Goal: Find specific page/section: Find specific page/section

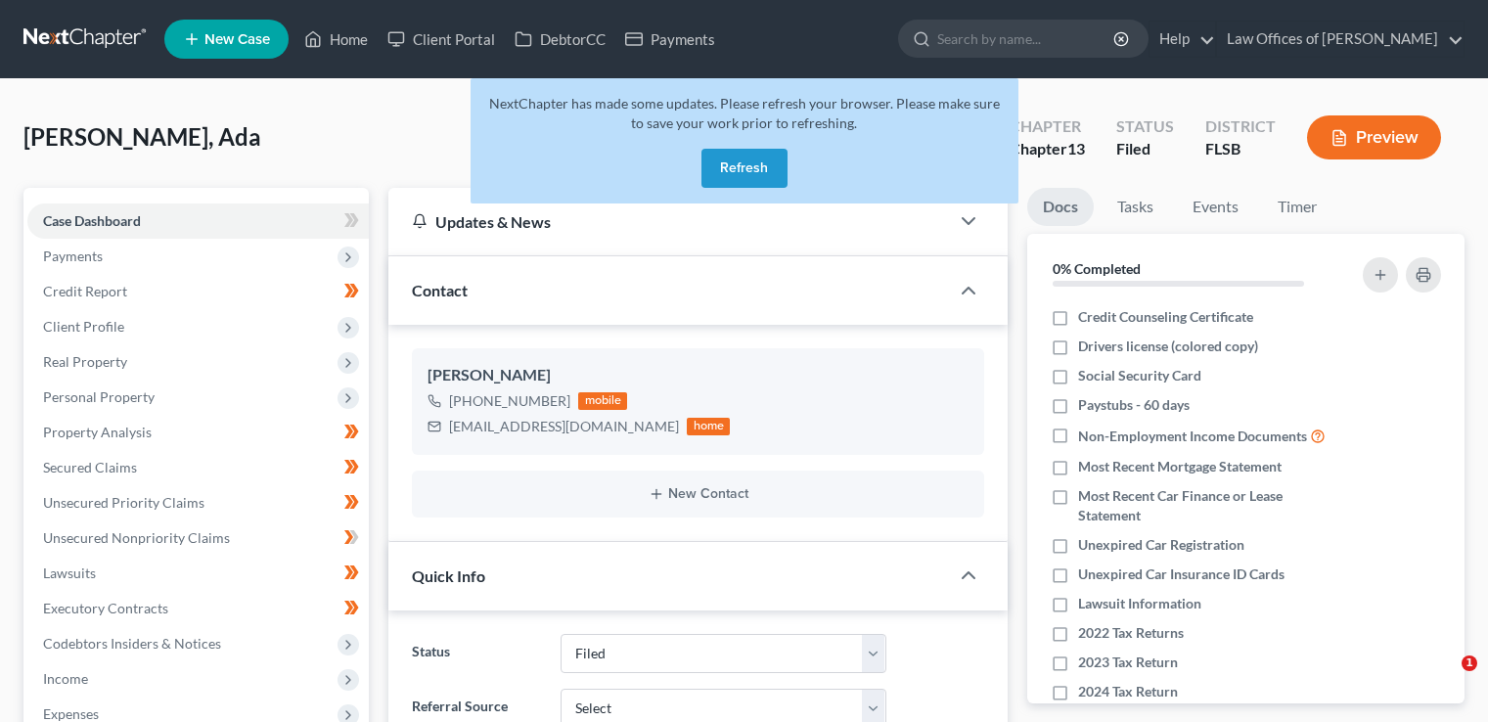
select select "18"
click at [1016, 46] on input "search" at bounding box center [1027, 39] width 179 height 36
click at [750, 173] on button "Refresh" at bounding box center [745, 168] width 86 height 39
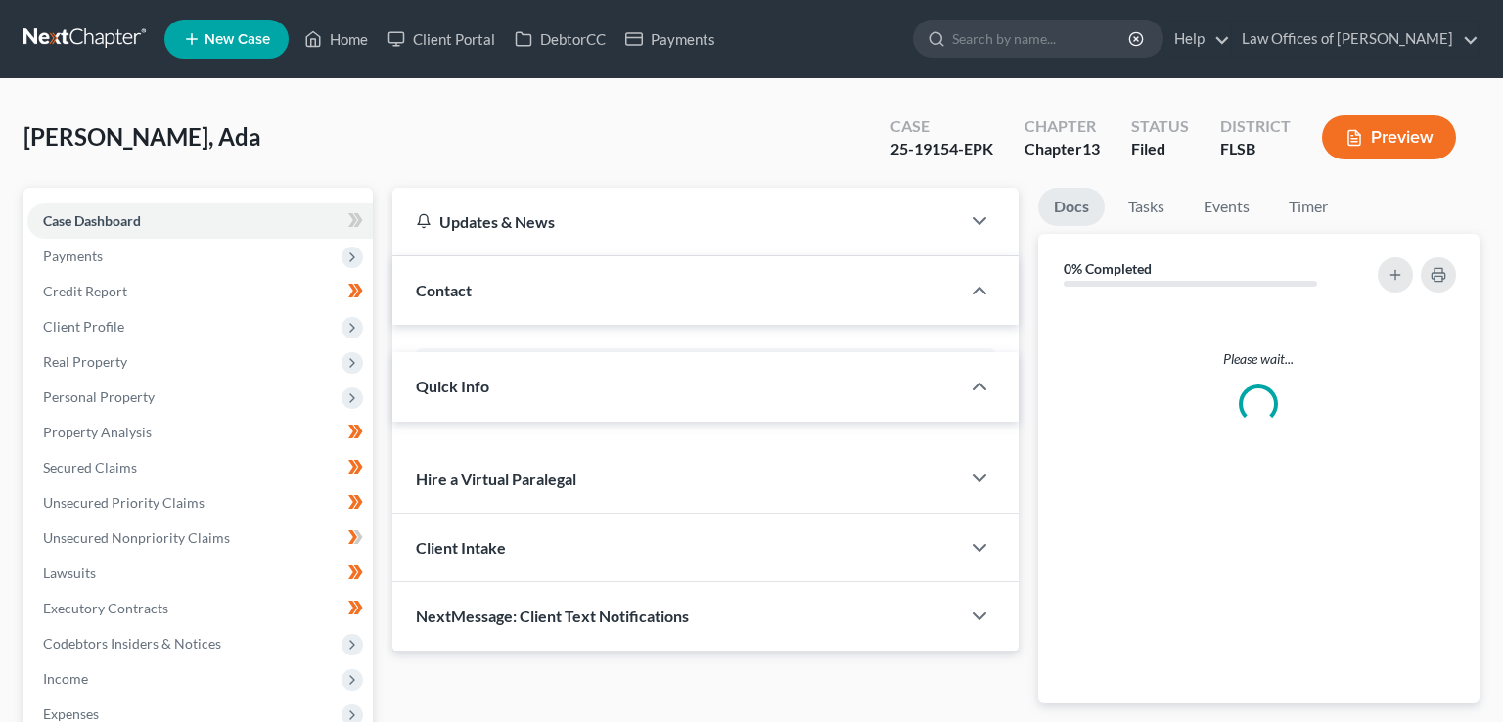
click at [998, 40] on input "search" at bounding box center [1041, 39] width 179 height 36
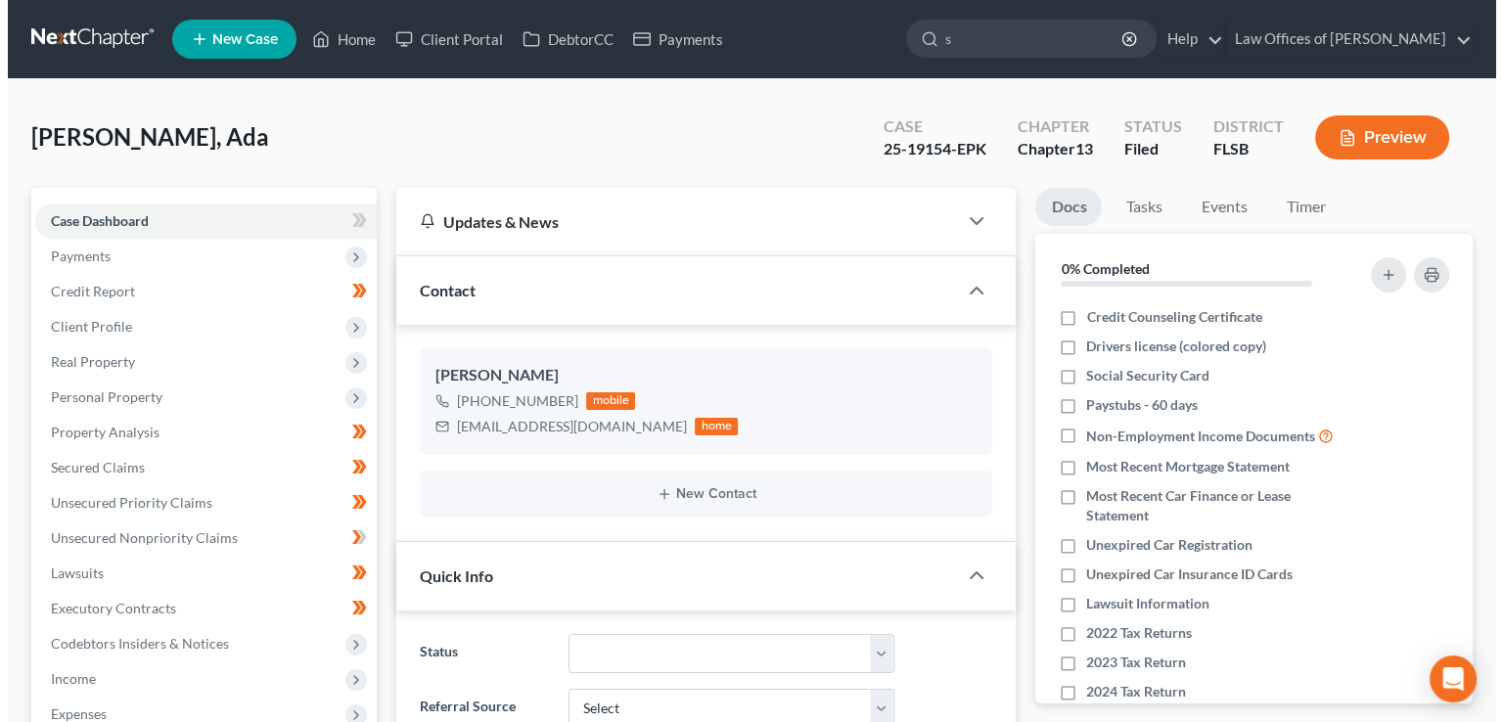
scroll to position [254, 0]
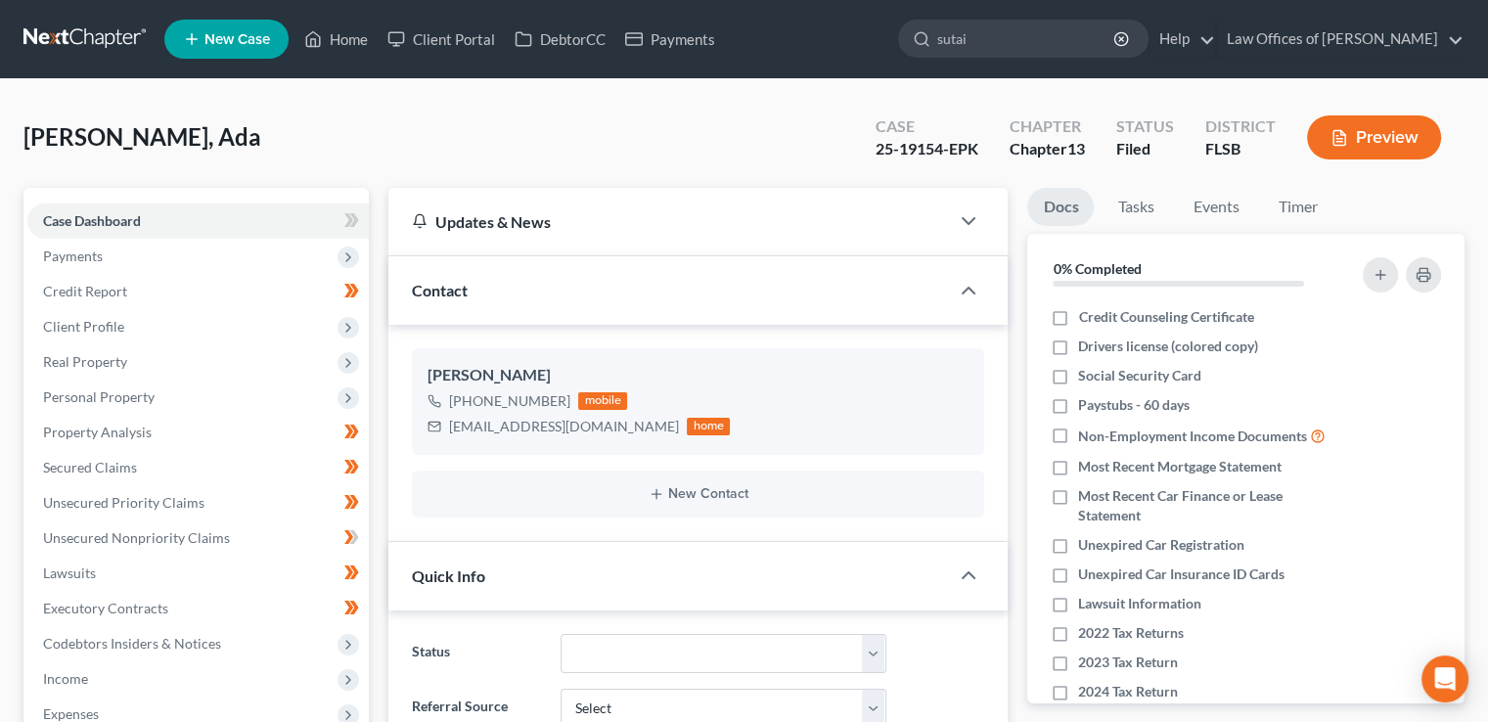
type input "sutain"
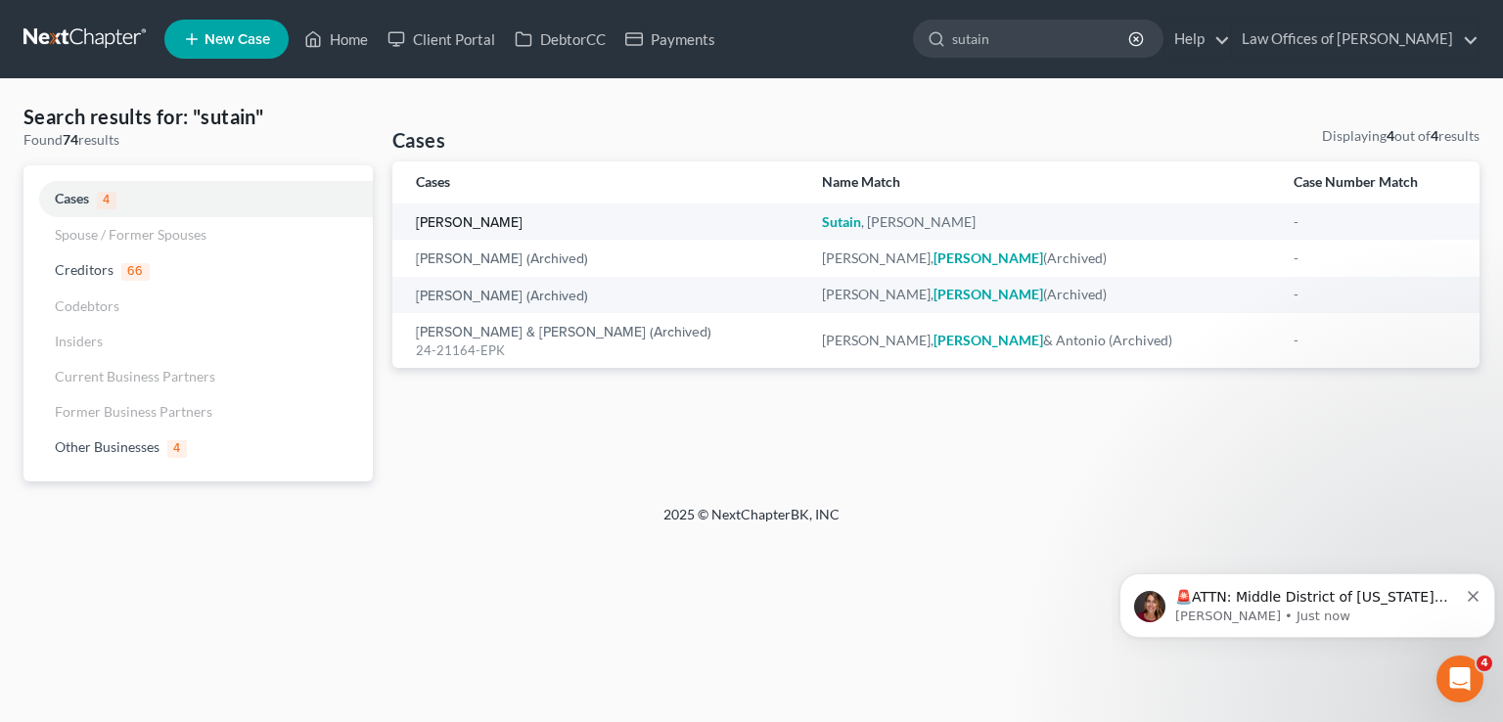
click at [448, 220] on link "Sutain, Melissa" at bounding box center [469, 223] width 107 height 14
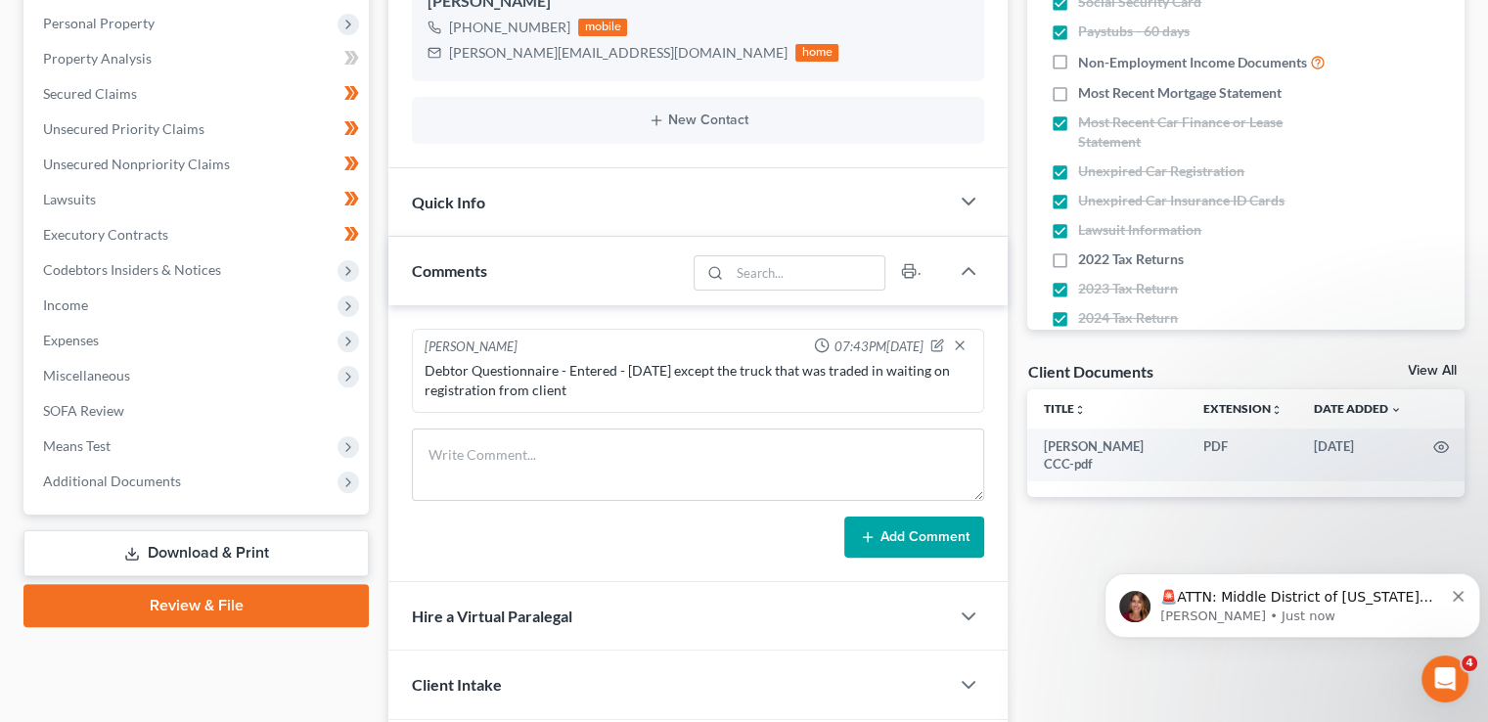
scroll to position [390, 0]
